Goal: Register for event/course

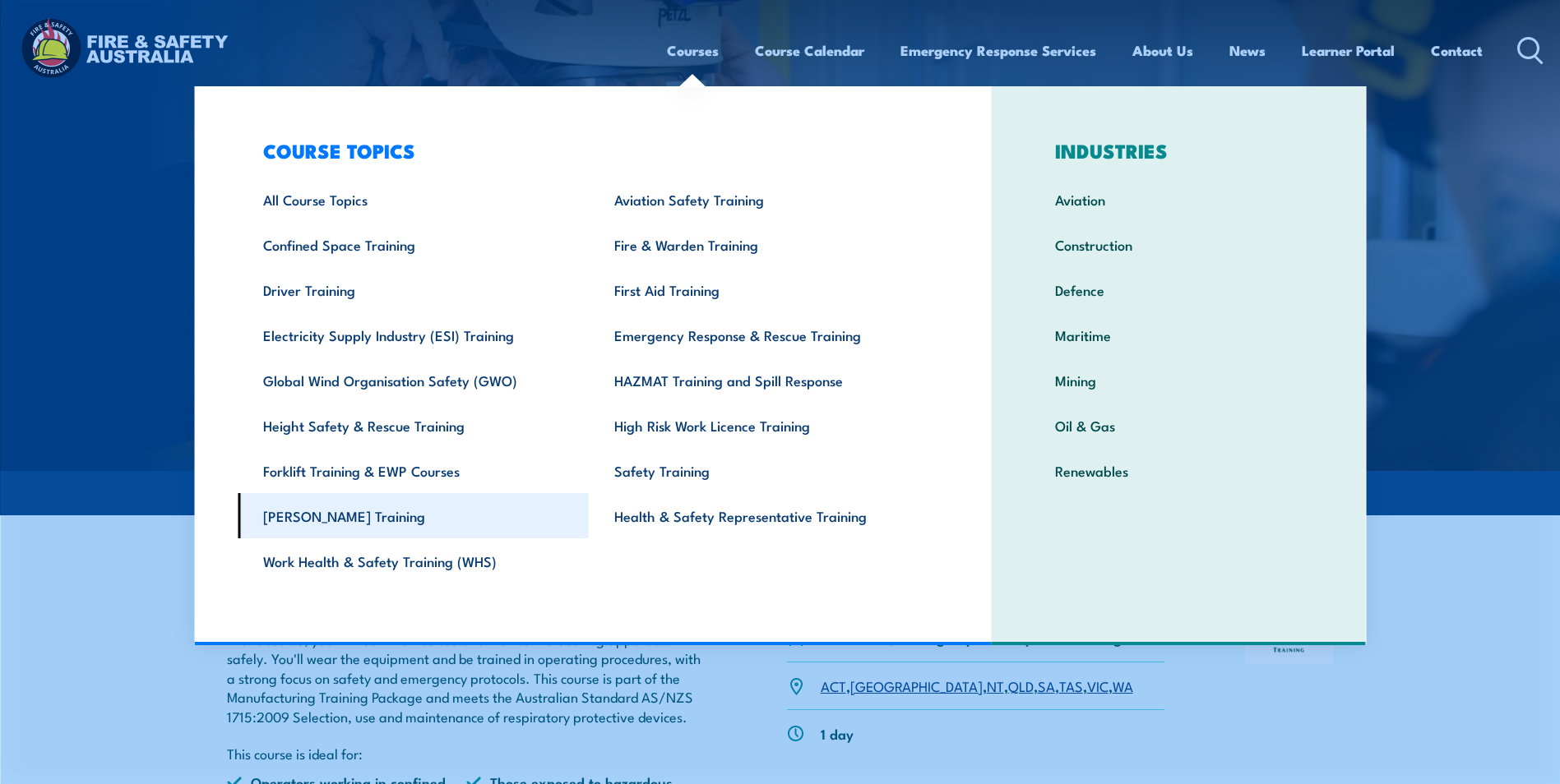
click at [333, 528] on link "[PERSON_NAME] Training" at bounding box center [412, 516] width 351 height 45
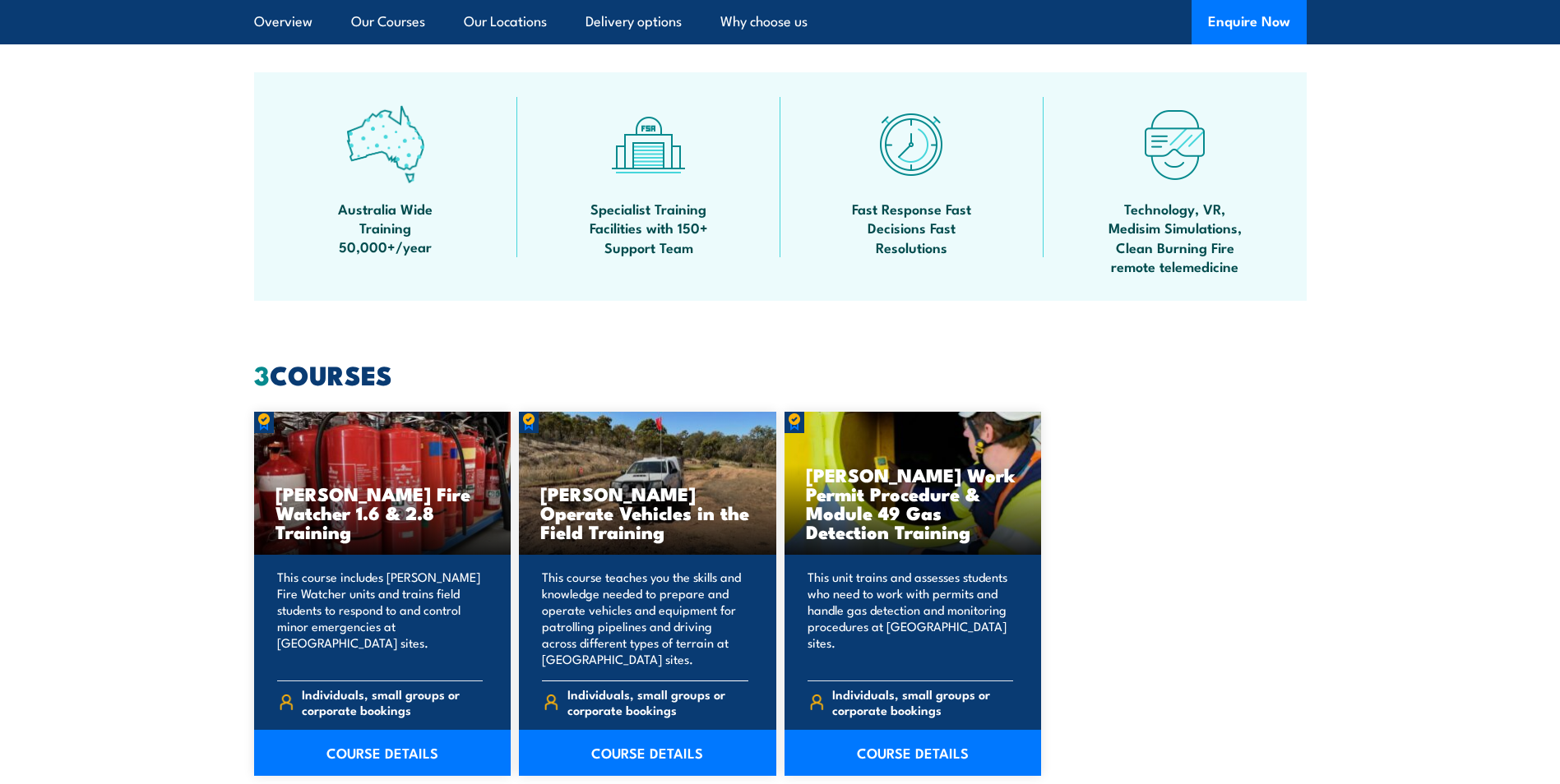
scroll to position [1151, 0]
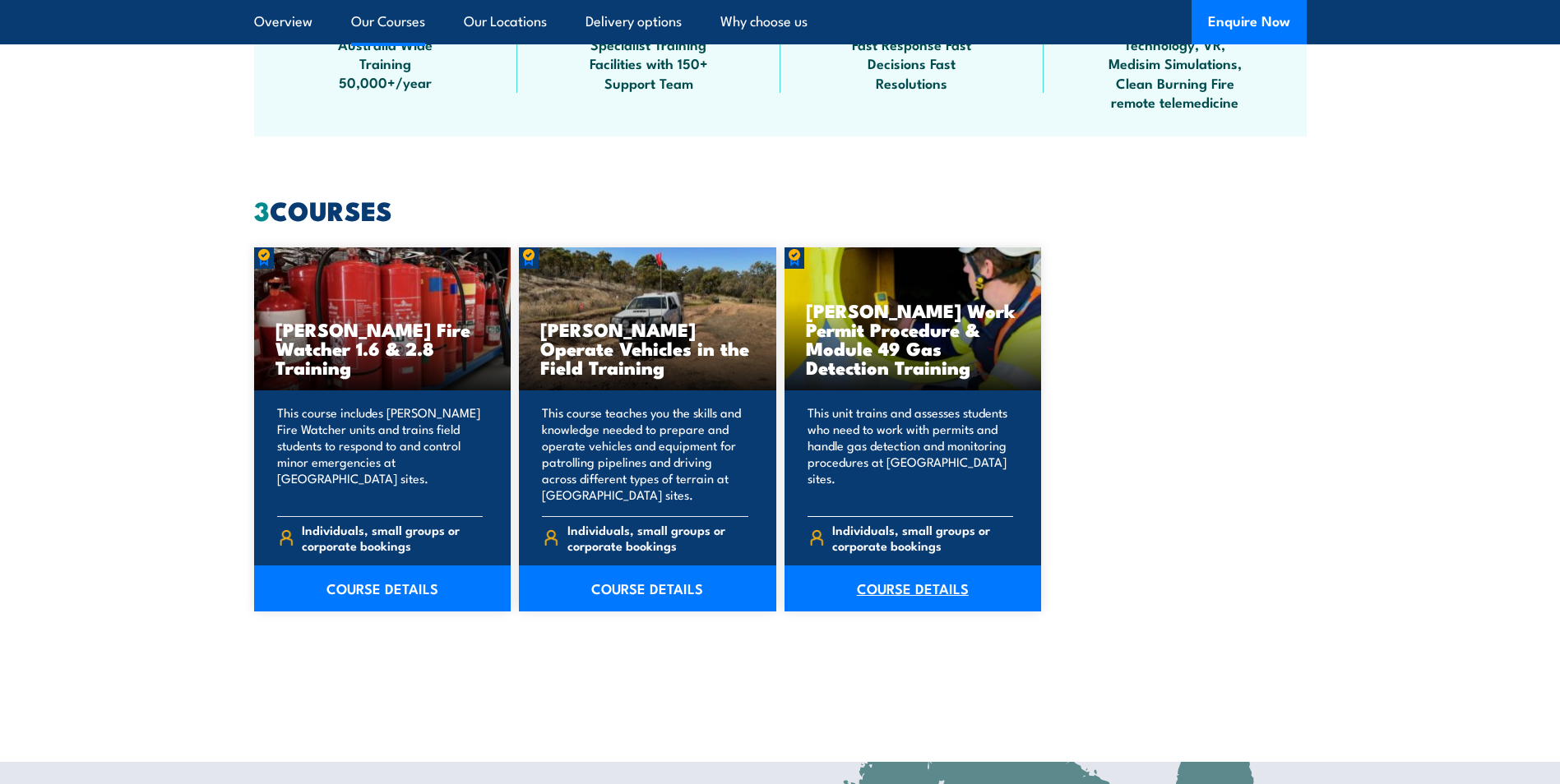
click at [907, 587] on link "COURSE DETAILS" at bounding box center [913, 588] width 257 height 46
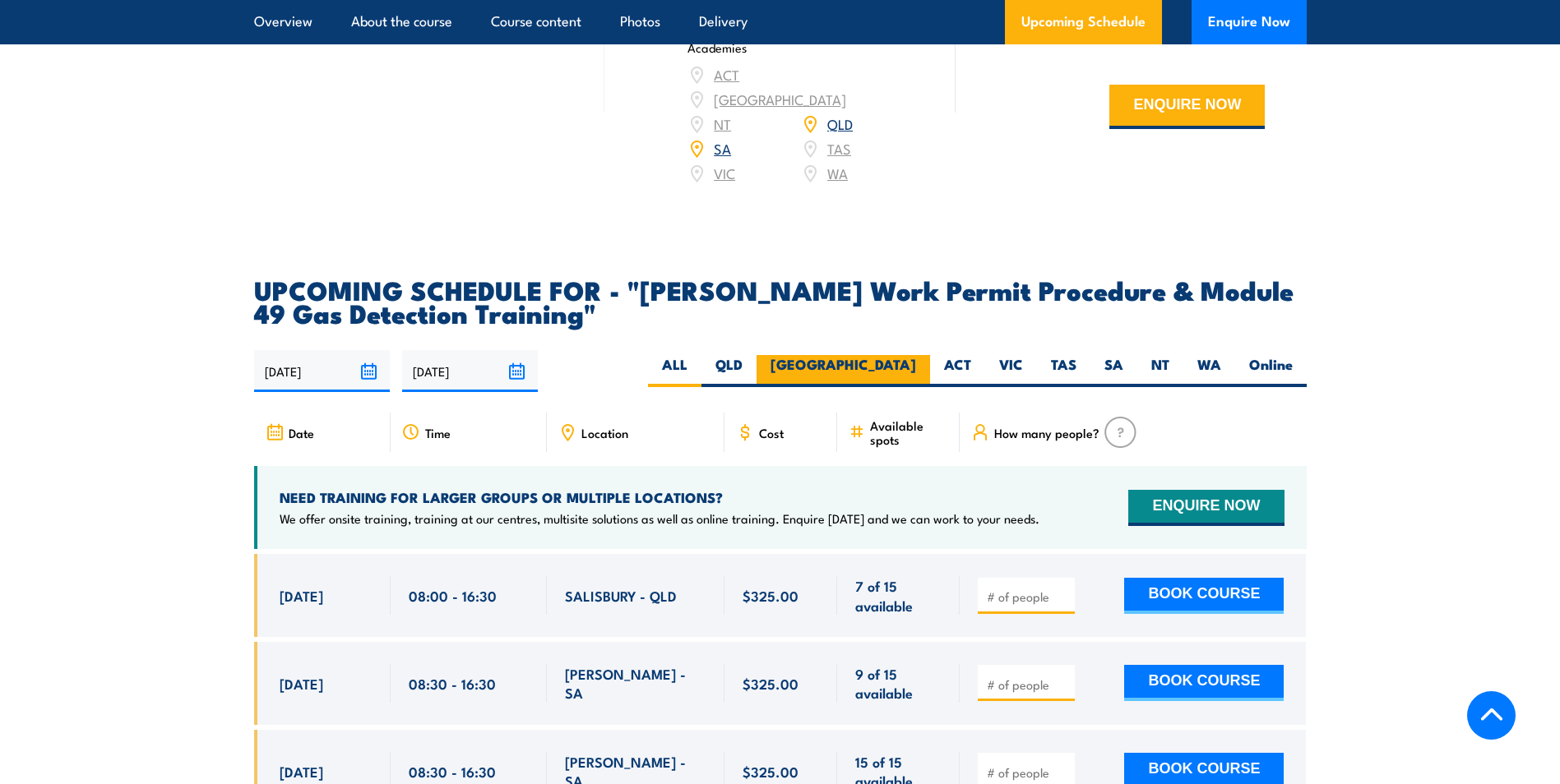
scroll to position [2466, 0]
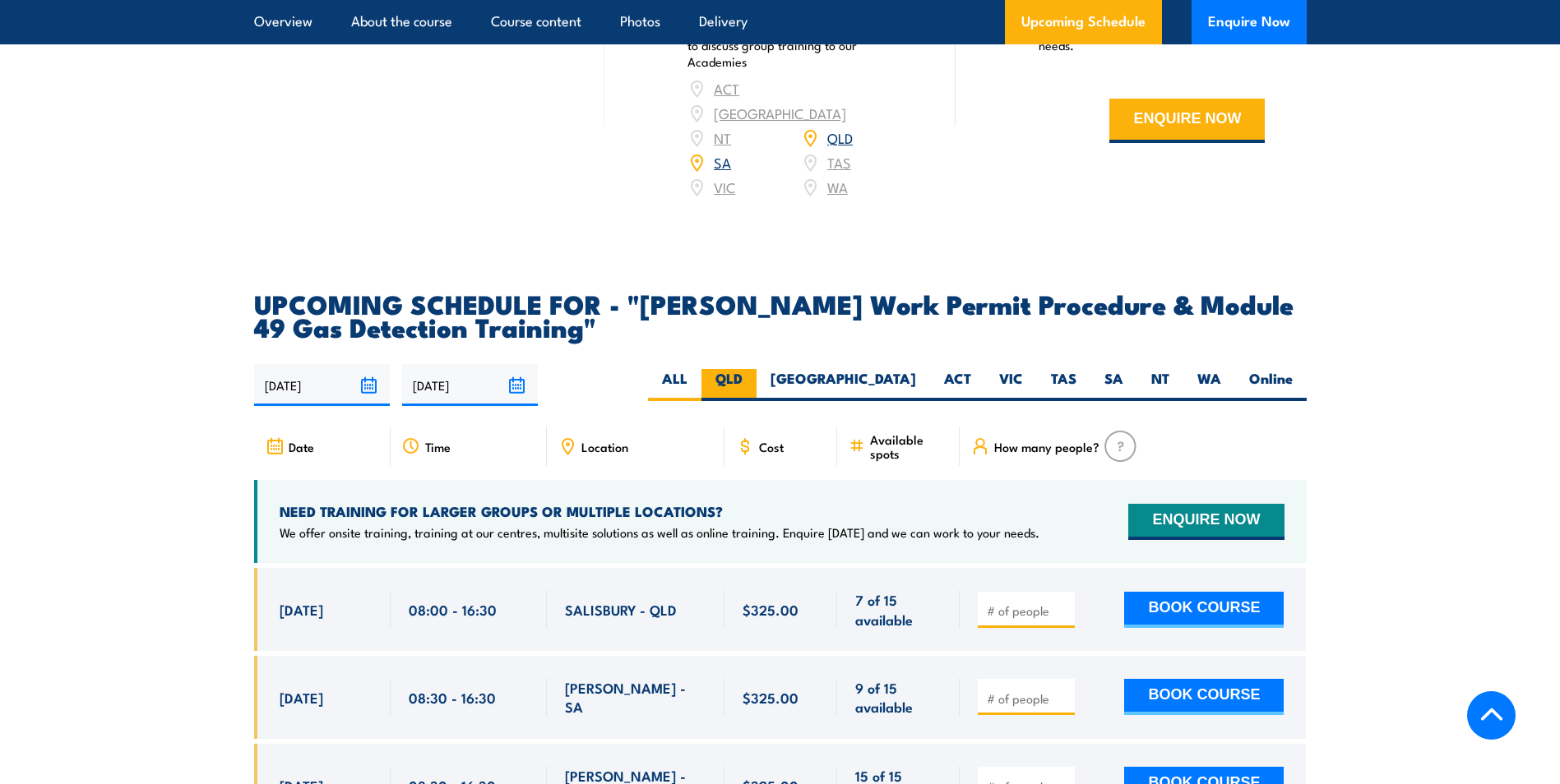
click at [757, 369] on label "QLD" at bounding box center [729, 385] width 55 height 32
click at [753, 369] on input "QLD" at bounding box center [748, 374] width 10 height 10
radio input "true"
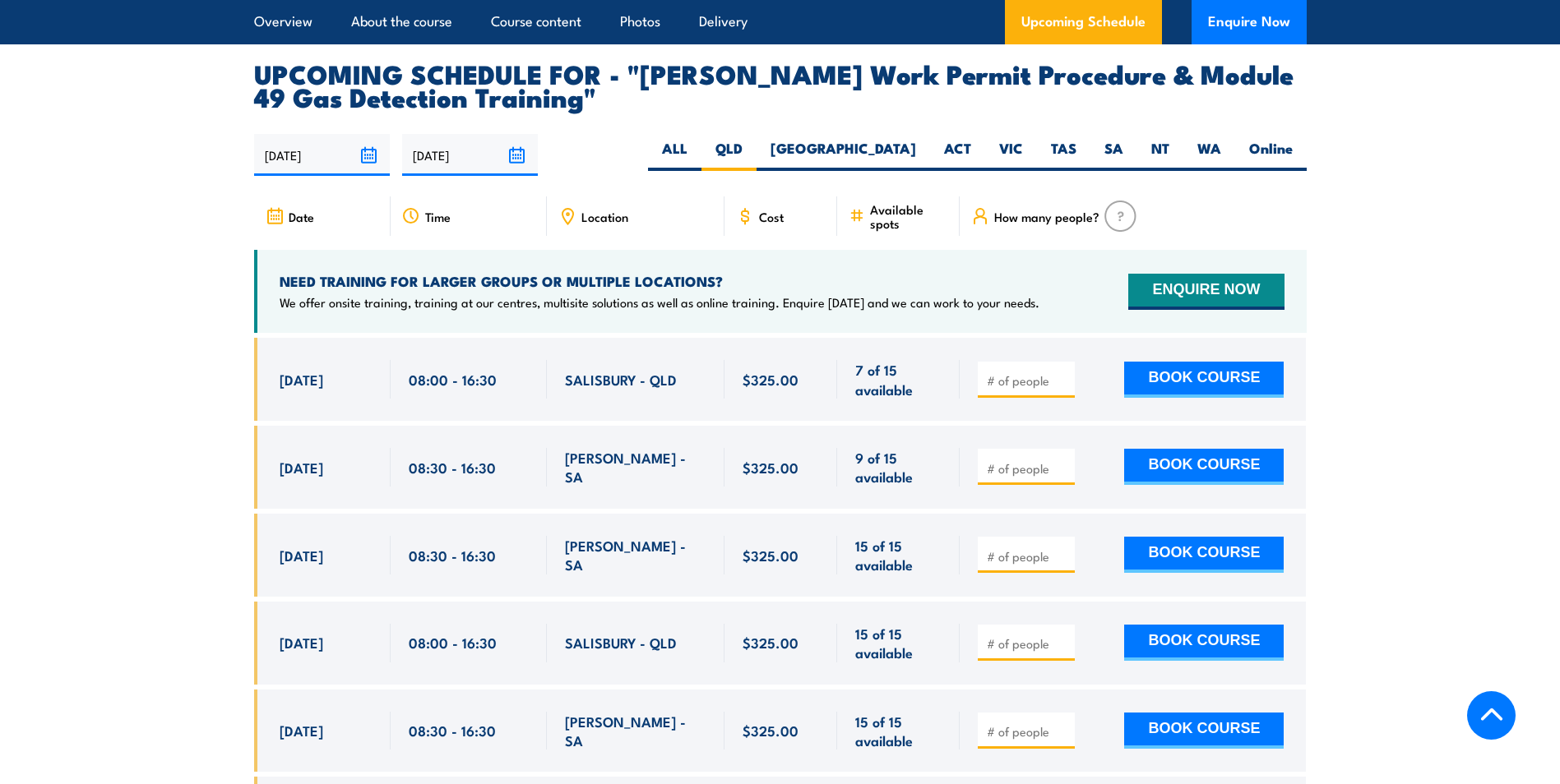
scroll to position [2713, 0]
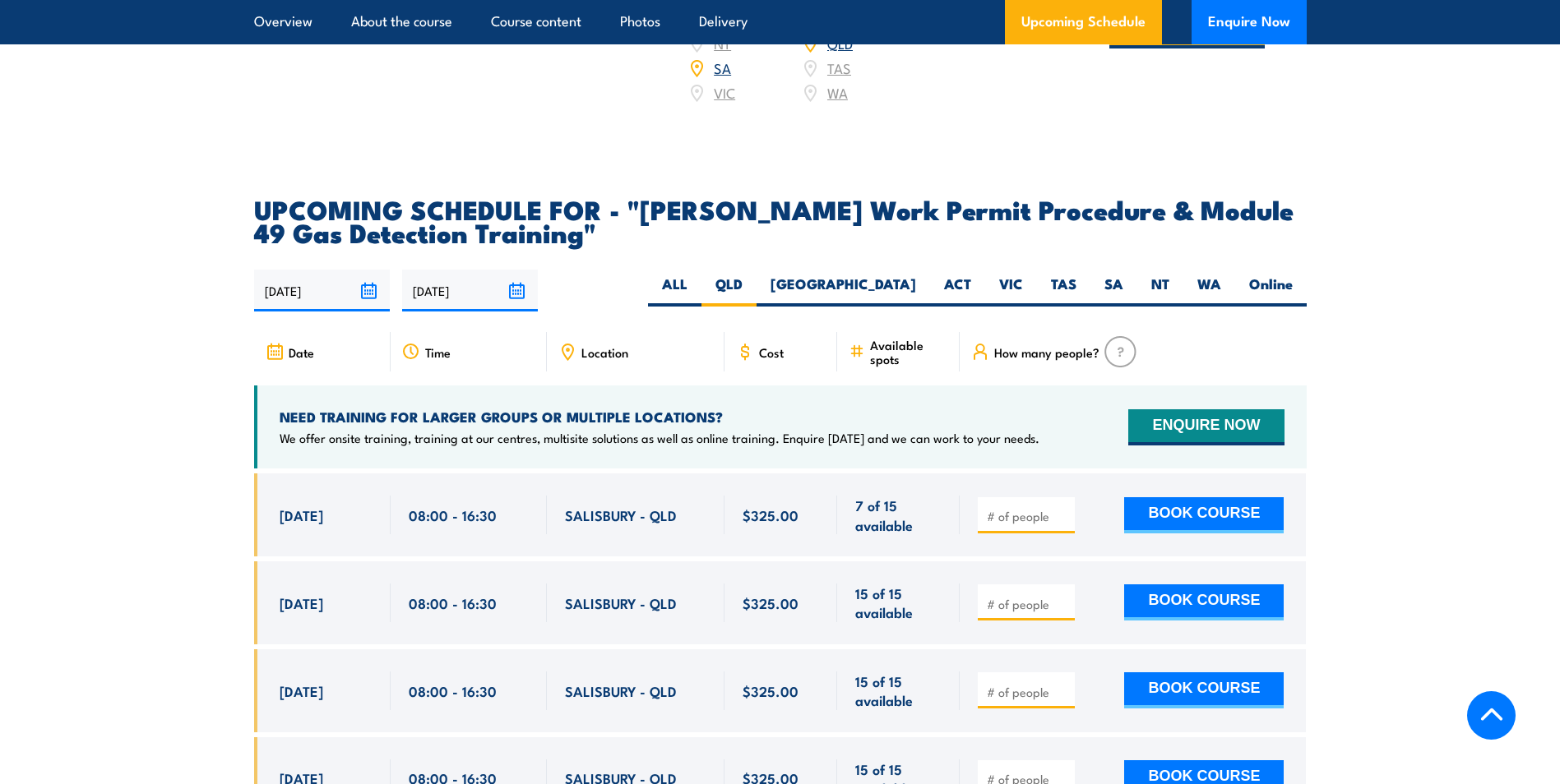
scroll to position [2549, 0]
